Goal: Information Seeking & Learning: Learn about a topic

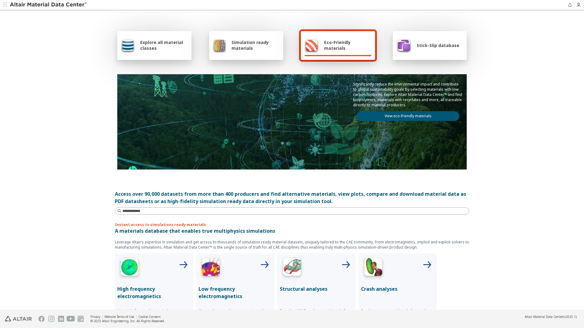
click at [148, 43] on span "Explore all material classes" at bounding box center [164, 45] width 48 height 12
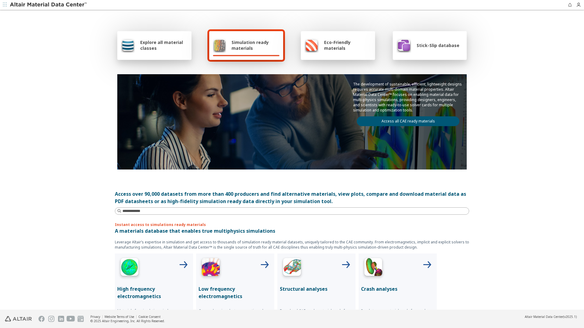
click at [154, 43] on span "Explore all material classes" at bounding box center [164, 45] width 48 height 12
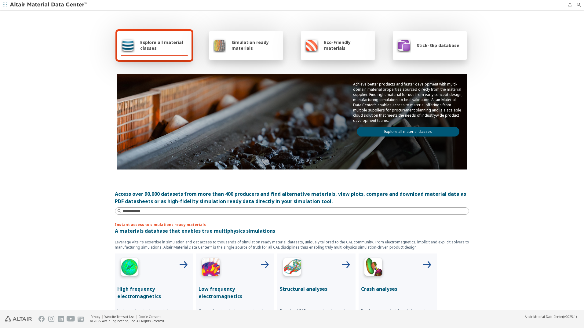
click at [31, 4] on img at bounding box center [49, 5] width 78 height 6
click at [3, 5] on icon "button" at bounding box center [5, 5] width 4 height 4
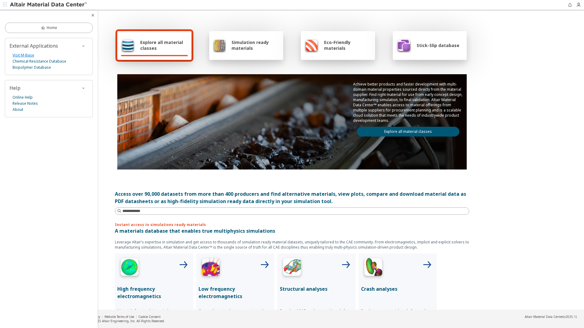
click at [27, 56] on link "Visit M-Base" at bounding box center [24, 55] width 22 height 6
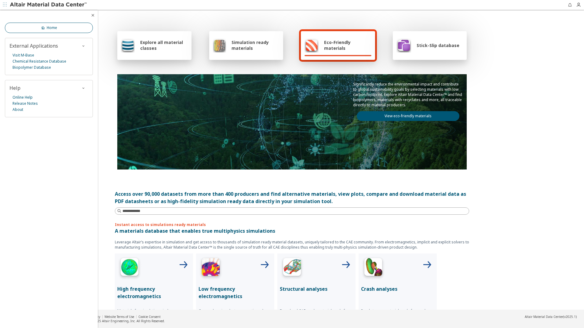
click at [75, 27] on link "Home" at bounding box center [49, 28] width 88 height 10
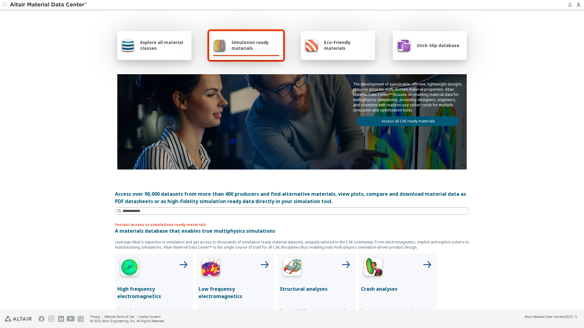
click at [447, 44] on span "Stick-Slip database" at bounding box center [438, 45] width 43 height 6
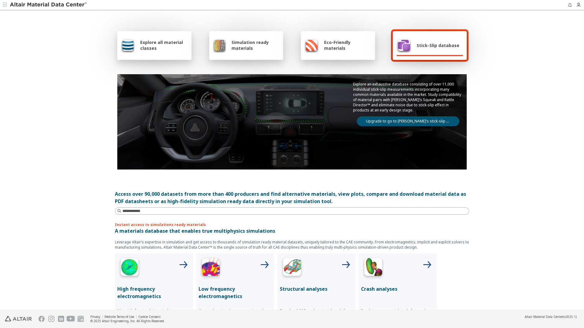
click at [6, 5] on icon "button" at bounding box center [5, 5] width 4 height 4
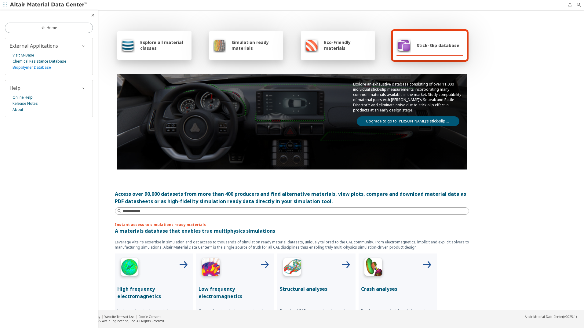
click at [40, 67] on link "Biopolymer Database" at bounding box center [32, 67] width 38 height 6
